Goal: Complete application form

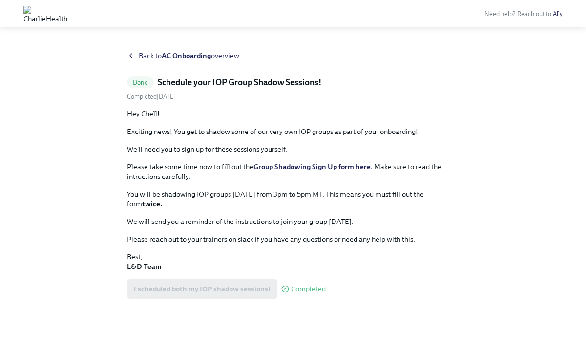
click at [309, 167] on strong "Group Shadowing Sign Up form here" at bounding box center [312, 166] width 117 height 9
click at [313, 169] on strong "Group Shadowing Sign Up form here" at bounding box center [312, 166] width 117 height 9
click at [149, 55] on span "Back to AC Onboarding overview" at bounding box center [189, 56] width 101 height 10
click at [327, 166] on strong "Group Shadowing Sign Up form here" at bounding box center [312, 166] width 117 height 9
